Goal: Task Accomplishment & Management: Use online tool/utility

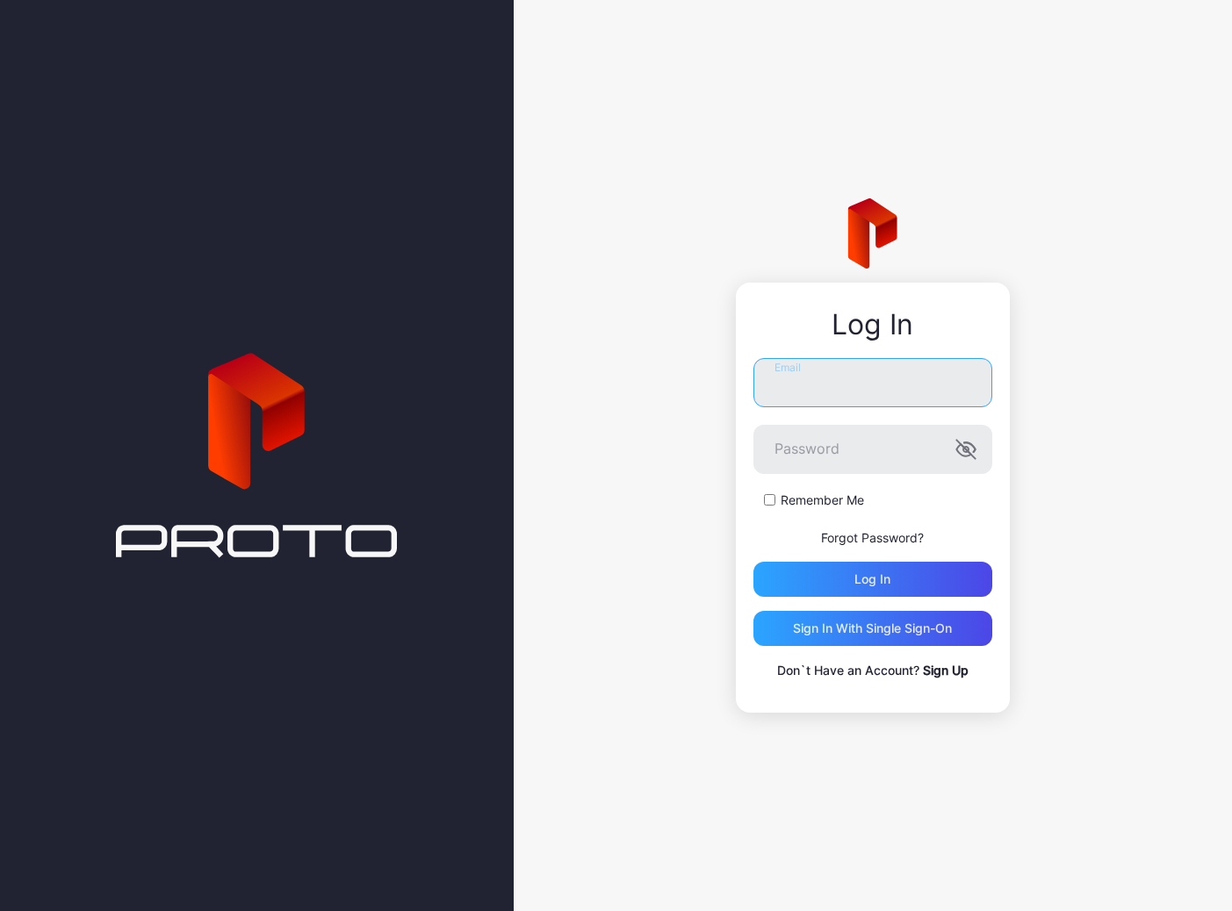
type input "**********"
click at [922, 579] on div "Log in" at bounding box center [872, 579] width 239 height 35
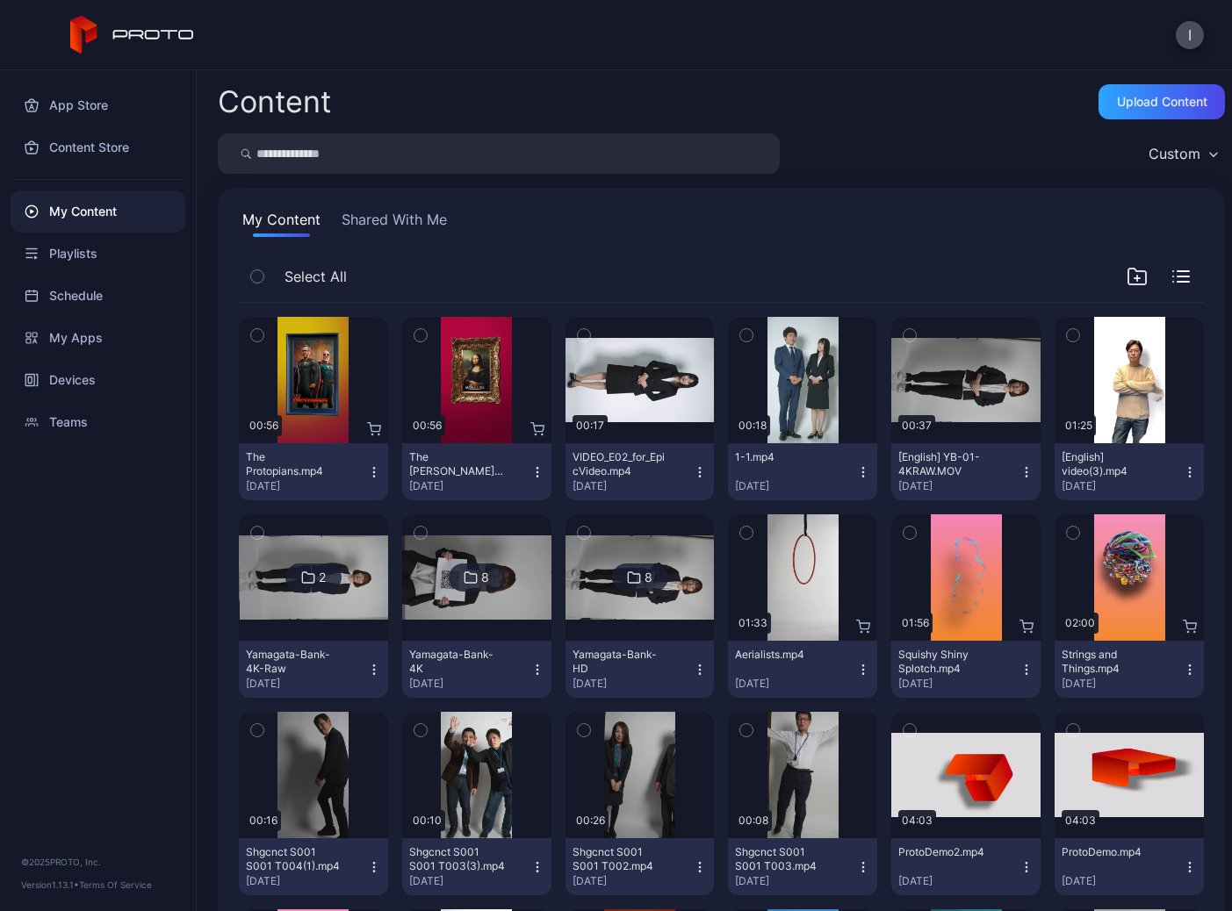
click at [369, 469] on icon "button" at bounding box center [374, 472] width 14 height 14
click at [521, 471] on div "The [PERSON_NAME] [PERSON_NAME].mp4 [DATE]" at bounding box center [469, 471] width 121 height 43
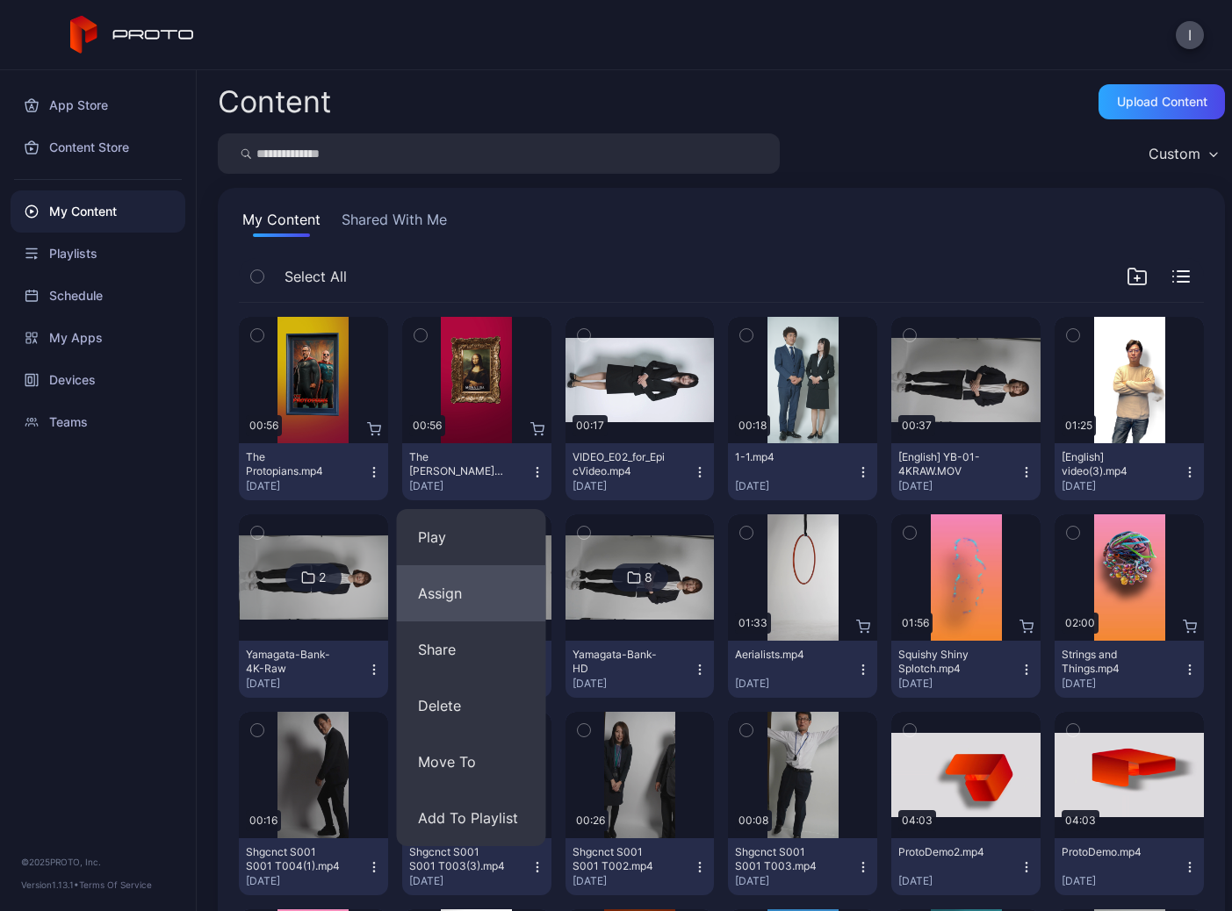
click at [458, 594] on button "Assign" at bounding box center [471, 593] width 149 height 56
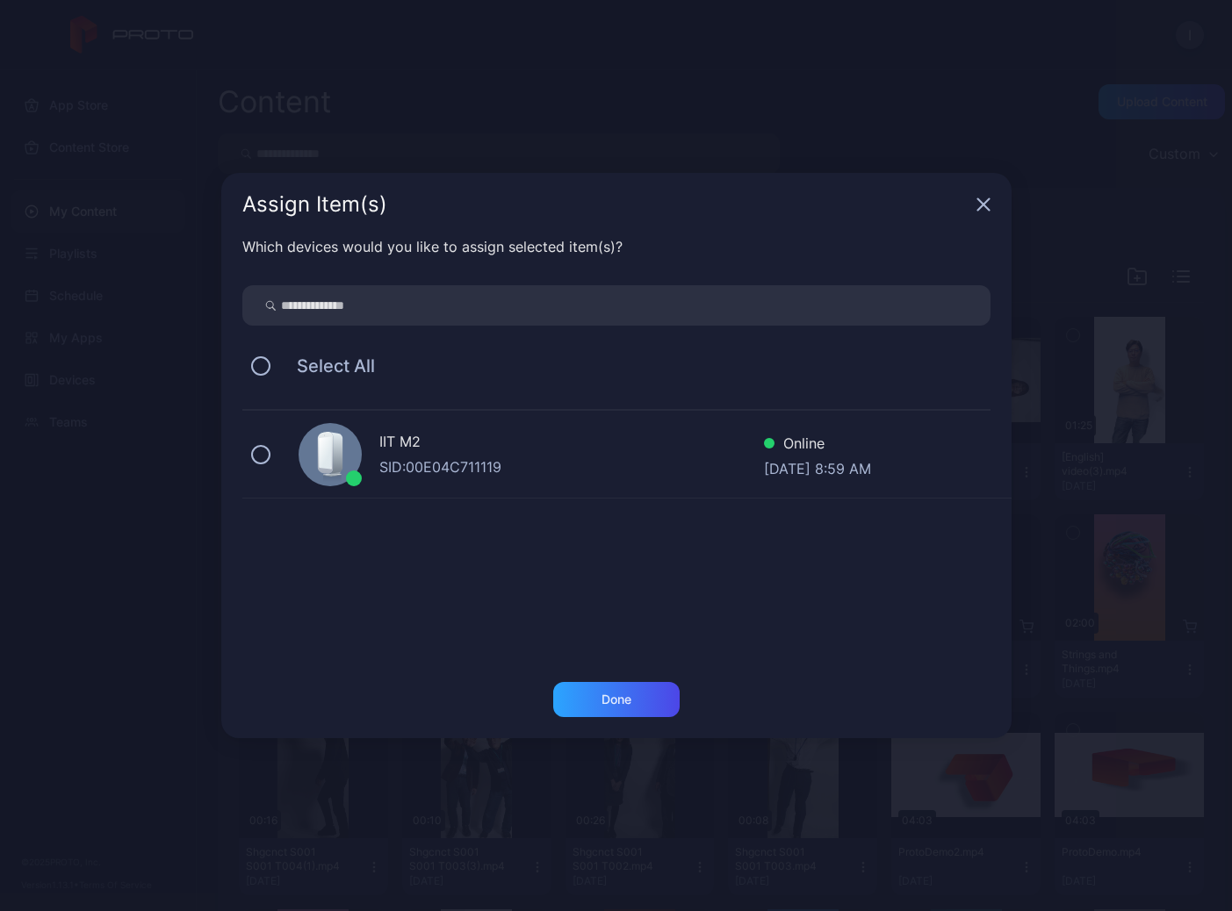
click at [290, 478] on div "IIT M2 SID: 00E04C711119 Online [DATE] 8:59 AM" at bounding box center [626, 455] width 769 height 88
click at [618, 694] on div "Done" at bounding box center [616, 700] width 30 height 14
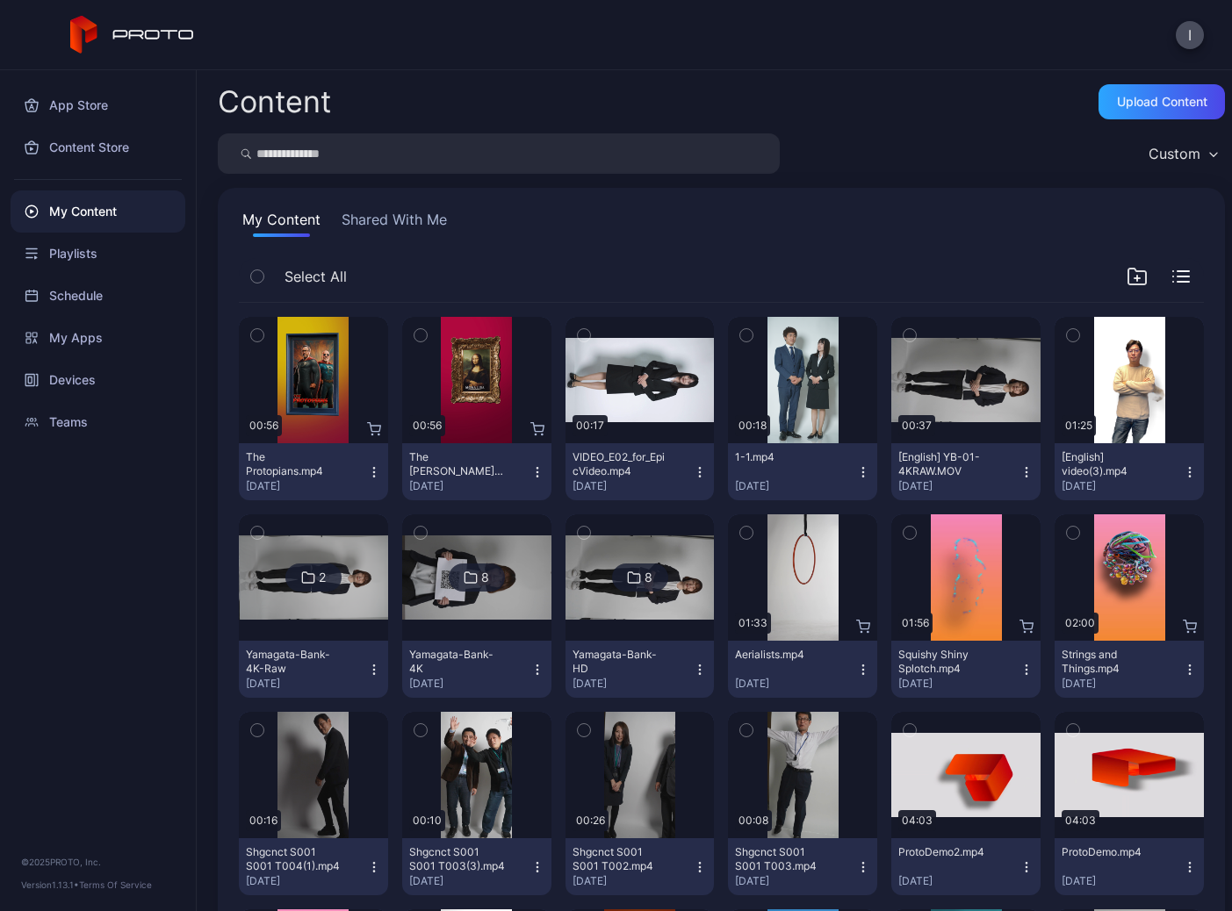
click at [376, 469] on icon "button" at bounding box center [374, 472] width 14 height 14
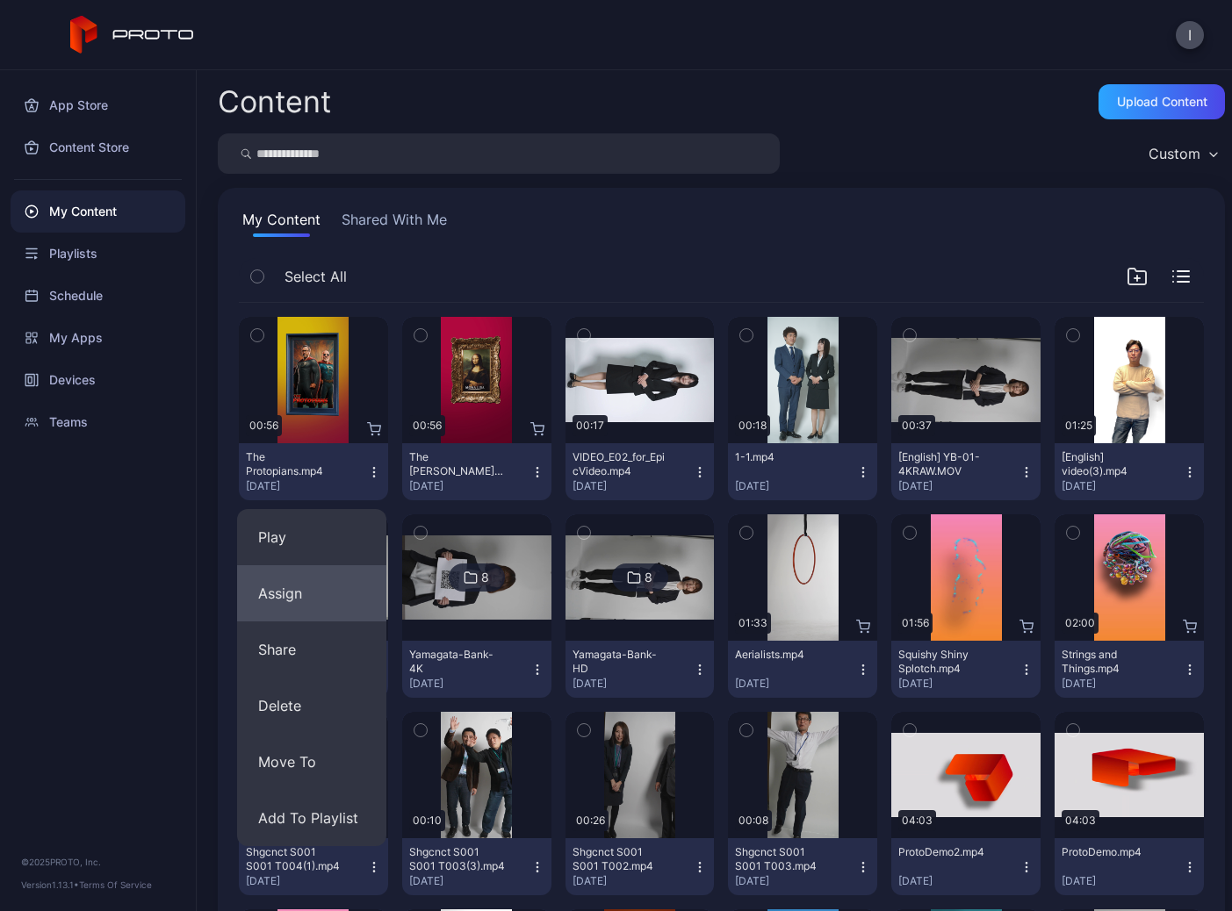
click at [316, 592] on button "Assign" at bounding box center [311, 593] width 149 height 56
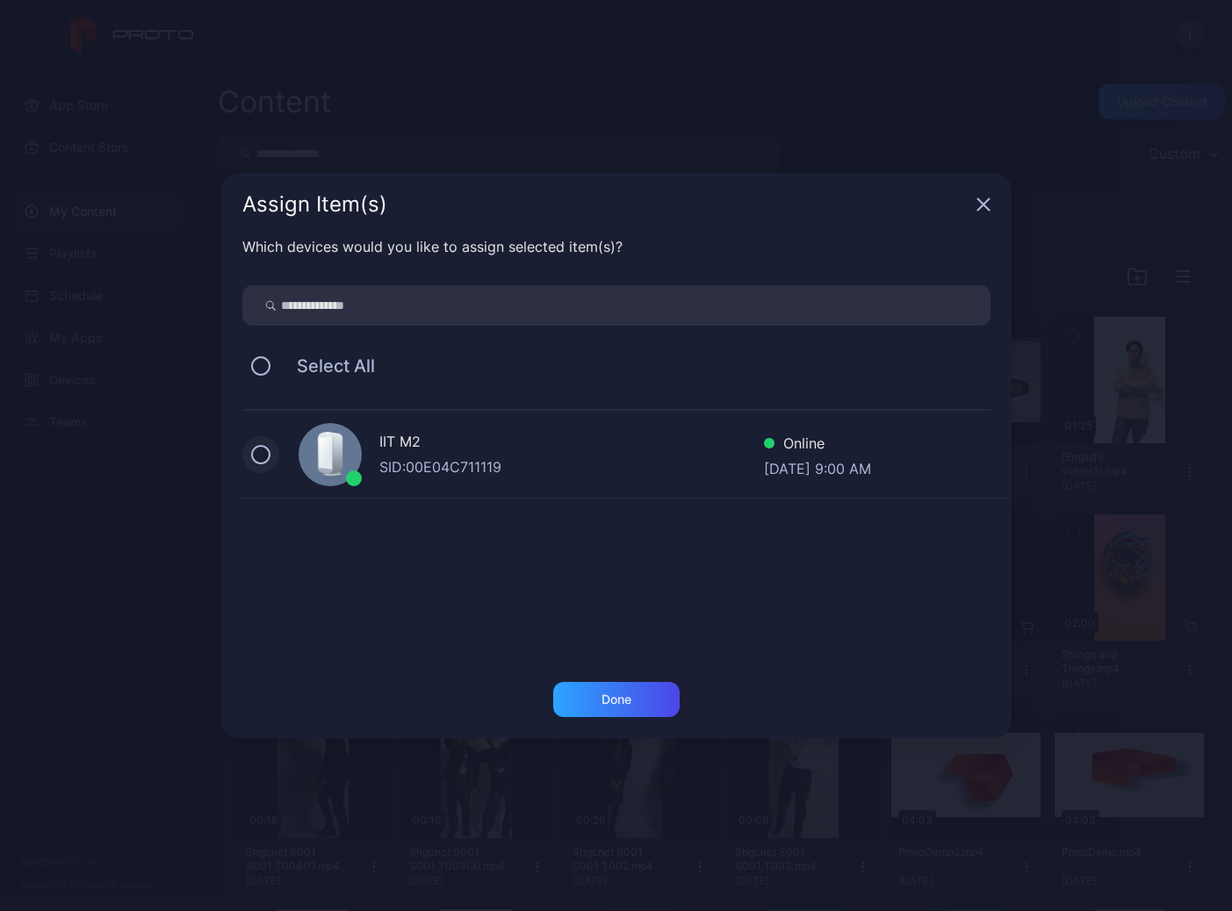
click at [254, 461] on button at bounding box center [260, 454] width 19 height 19
click at [611, 691] on div "Done" at bounding box center [616, 699] width 126 height 35
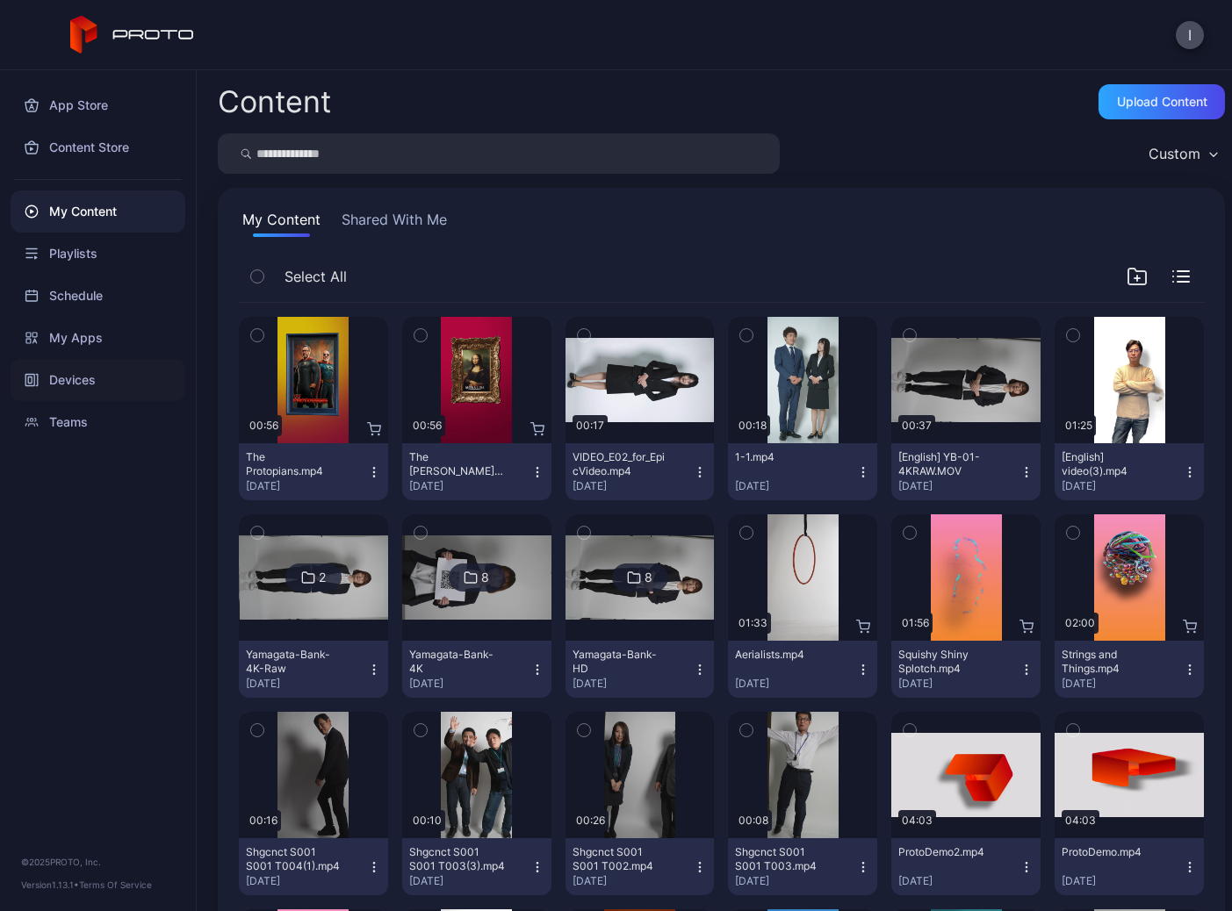
click at [81, 378] on div "Devices" at bounding box center [98, 380] width 175 height 42
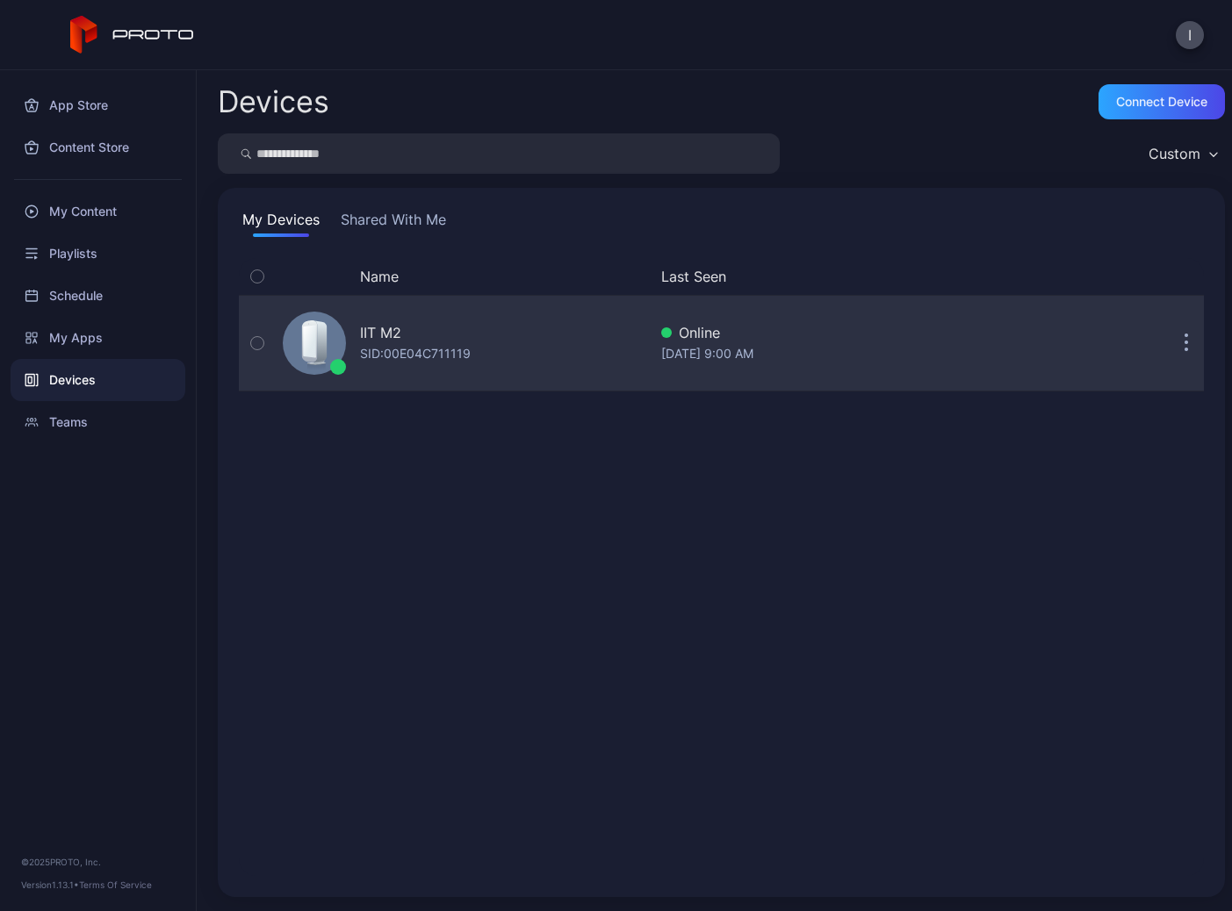
click at [1185, 351] on icon "button" at bounding box center [1186, 352] width 3 height 3
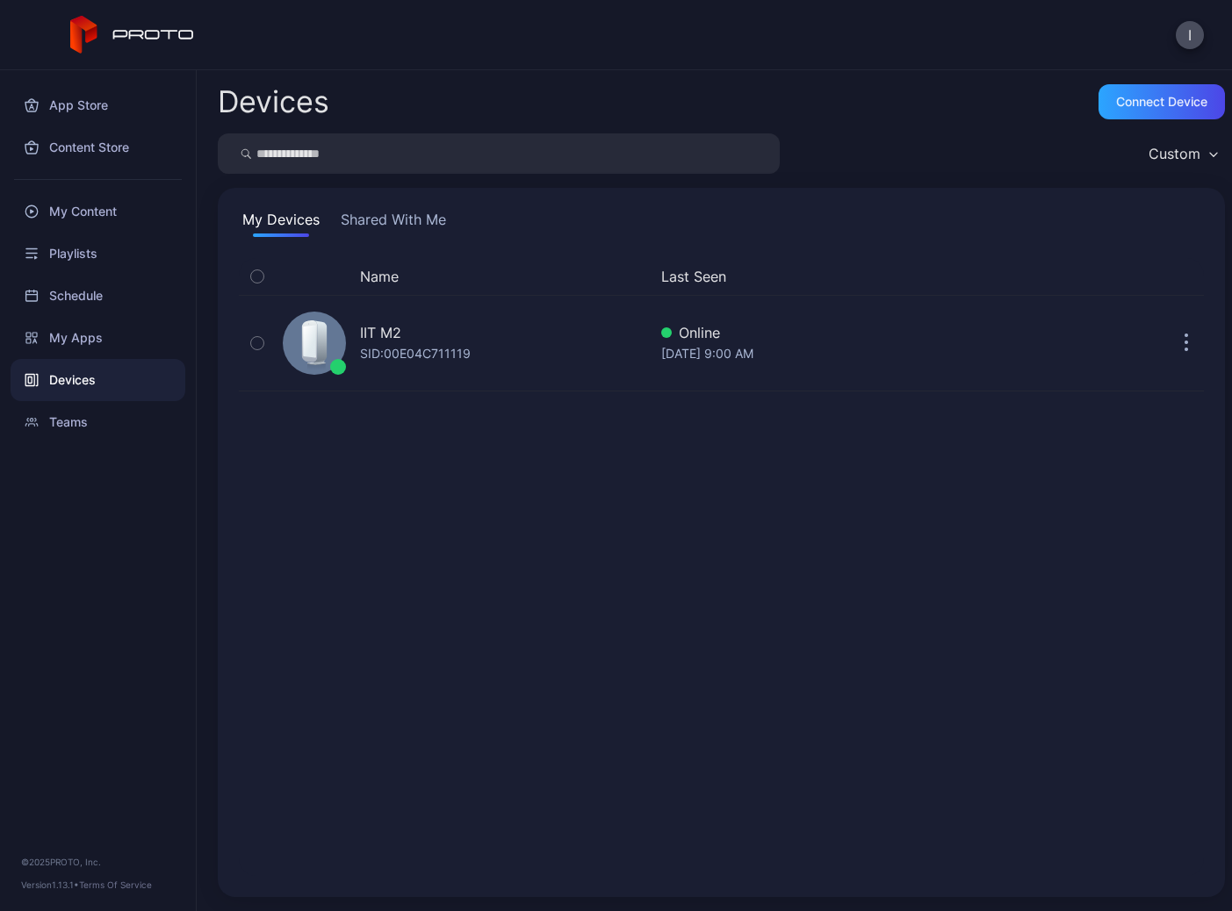
click at [853, 658] on div "Name Last Seen IIT M2 SID: 00E04C711119 Online [DATE] 9:00 AM" at bounding box center [721, 567] width 965 height 618
click at [78, 426] on div "Teams" at bounding box center [98, 422] width 175 height 42
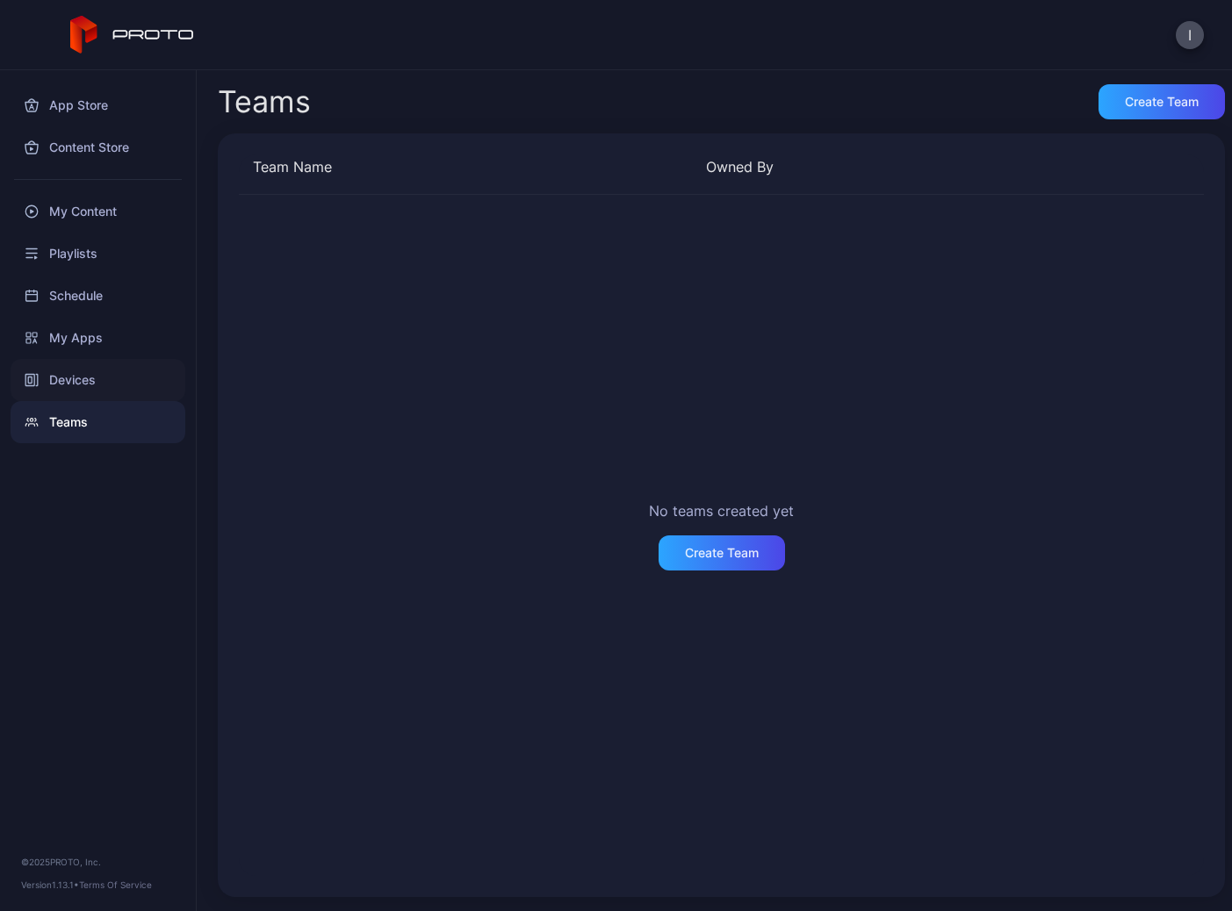
click at [69, 382] on div "Devices" at bounding box center [98, 380] width 175 height 42
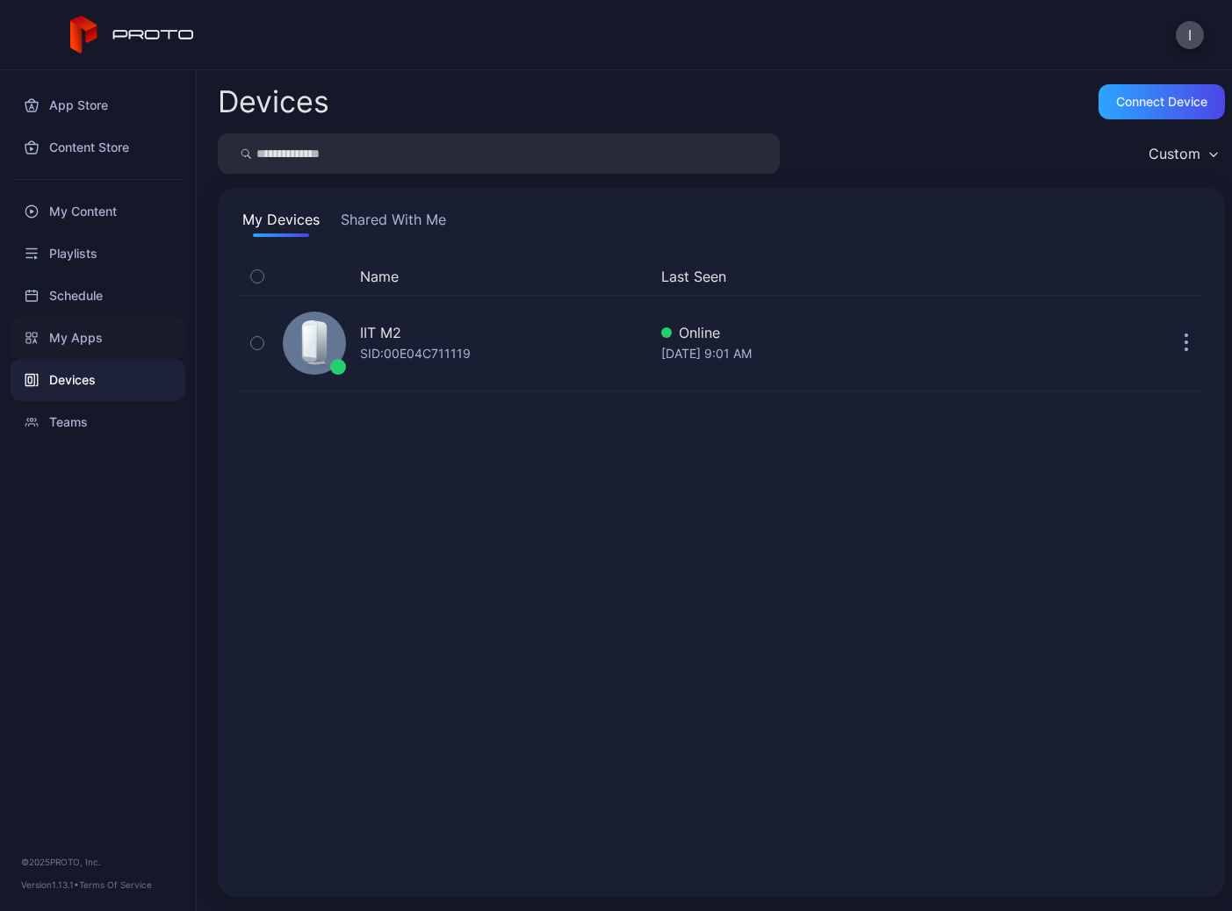
click at [70, 350] on div "My Apps" at bounding box center [98, 338] width 175 height 42
